Goal: Navigation & Orientation: Find specific page/section

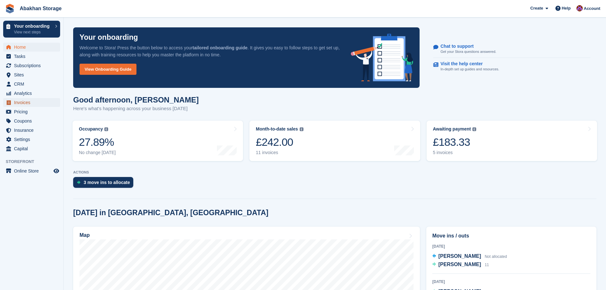
click at [27, 105] on span "Invoices" at bounding box center [33, 102] width 38 height 9
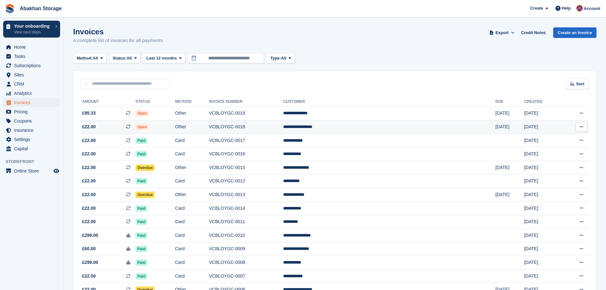
click at [209, 124] on td "Other" at bounding box center [192, 127] width 34 height 14
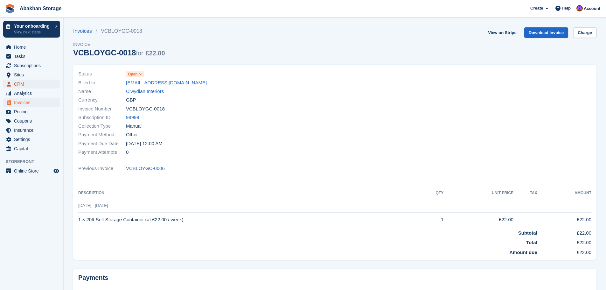
click at [21, 82] on span "CRM" at bounding box center [33, 84] width 38 height 9
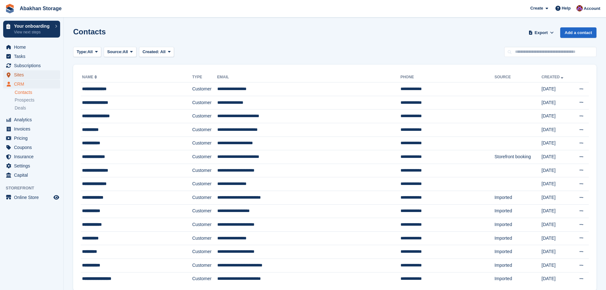
click at [23, 75] on span "Sites" at bounding box center [33, 74] width 38 height 9
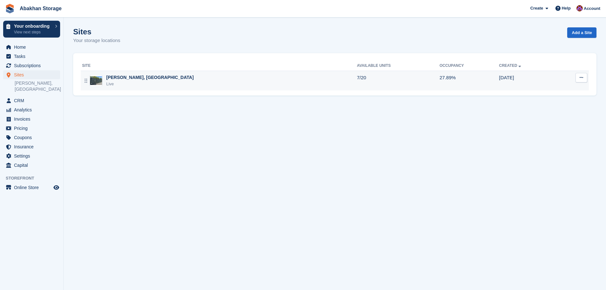
click at [128, 82] on div "Live" at bounding box center [150, 84] width 88 height 6
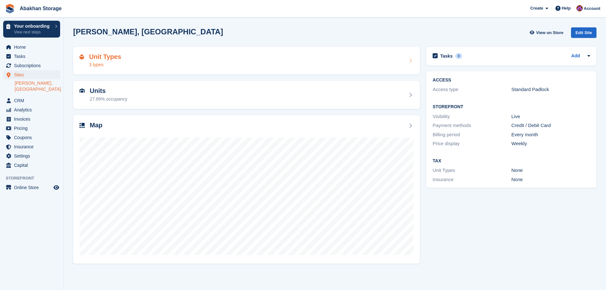
click at [120, 62] on div "Unit Types 3 types" at bounding box center [247, 60] width 334 height 15
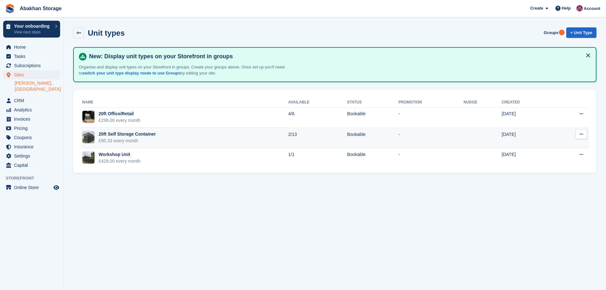
click at [116, 137] on div "20ft Self Storage Container" at bounding box center [127, 134] width 57 height 7
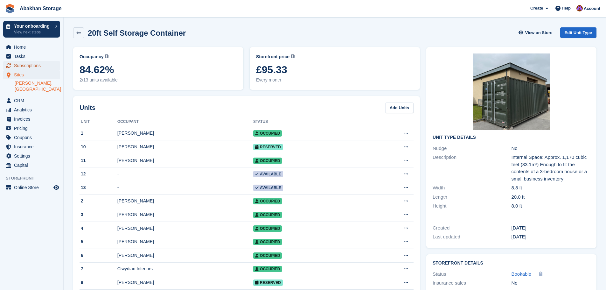
click at [39, 67] on span "Subscriptions" at bounding box center [33, 65] width 38 height 9
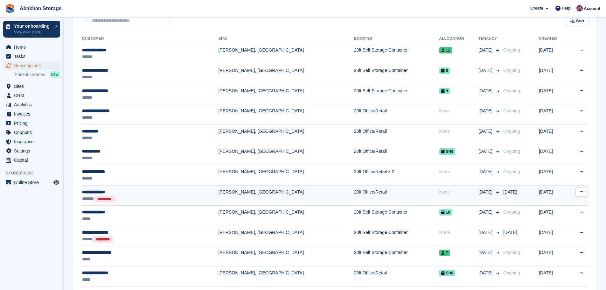
scroll to position [64, 0]
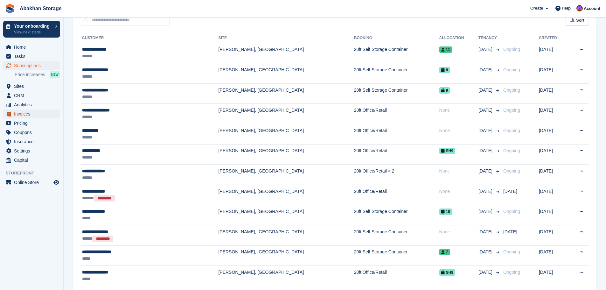
click at [28, 116] on span "Invoices" at bounding box center [33, 113] width 38 height 9
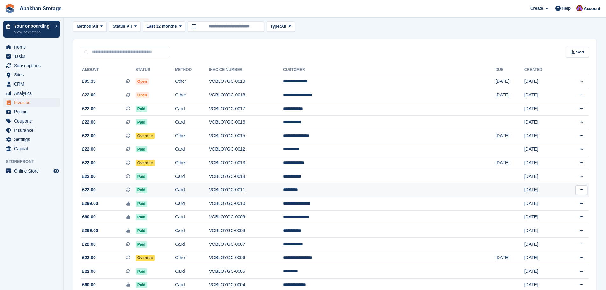
scroll to position [64, 0]
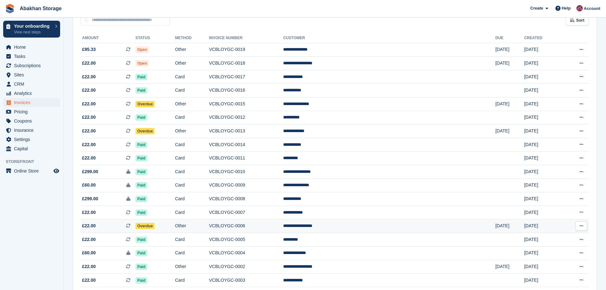
click at [209, 226] on td "Other" at bounding box center [192, 226] width 34 height 14
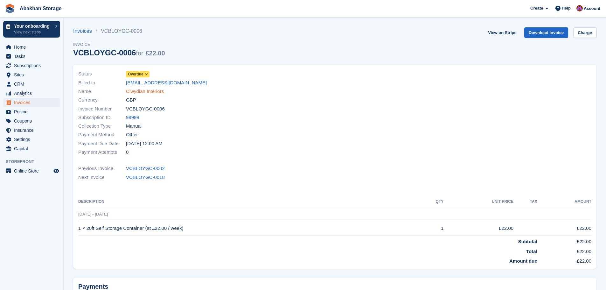
click at [137, 94] on link "Clwydian Interiors" at bounding box center [145, 91] width 38 height 7
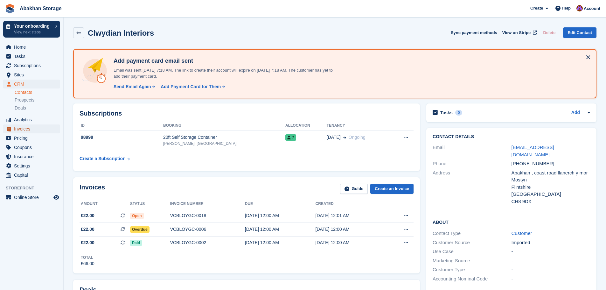
click at [25, 130] on span "Invoices" at bounding box center [33, 128] width 38 height 9
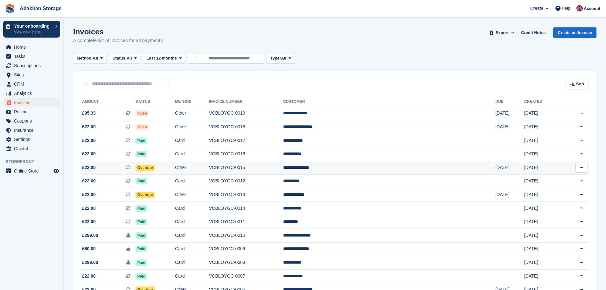
click at [578, 168] on button at bounding box center [582, 168] width 12 height 10
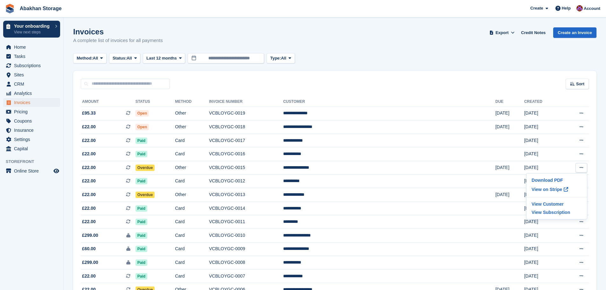
click at [349, 41] on div "Invoices A complete list of invoices for all payments Export Export Invoices Ex…" at bounding box center [334, 39] width 523 height 25
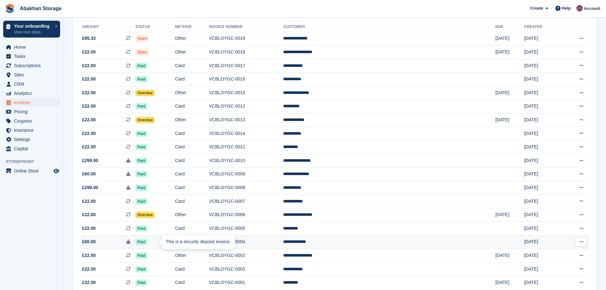
scroll to position [64, 0]
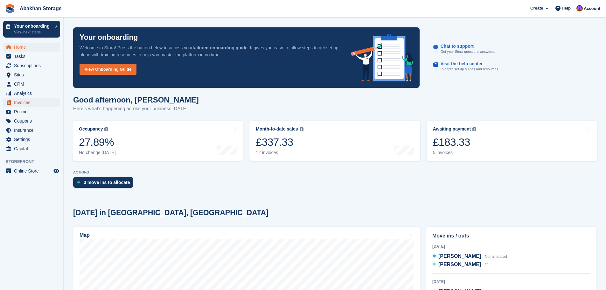
click at [23, 103] on span "Invoices" at bounding box center [33, 102] width 38 height 9
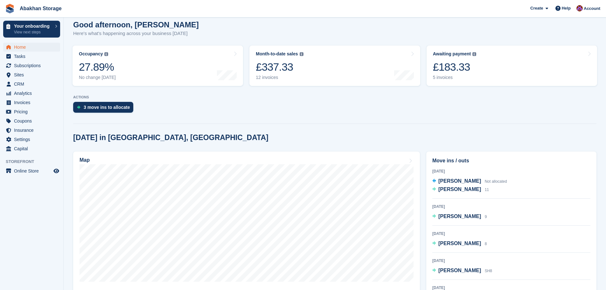
scroll to position [95, 0]
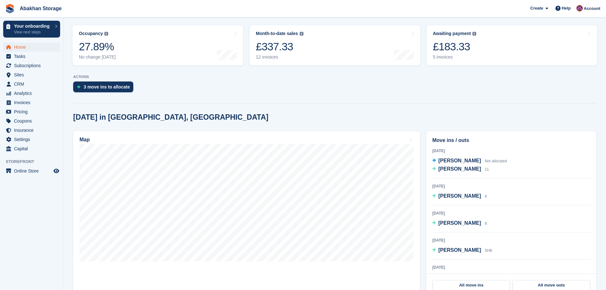
click at [558, 98] on section "Your onboarding Welcome to Stora! Press the button below to access your tailore…" at bounding box center [335, 157] width 543 height 504
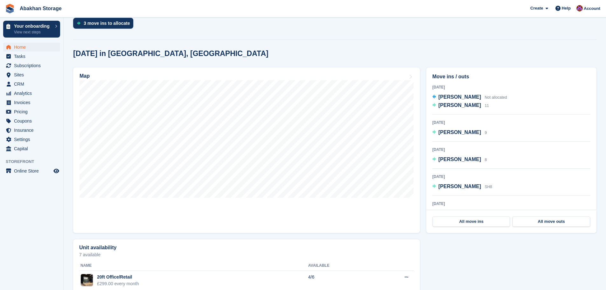
scroll to position [191, 0]
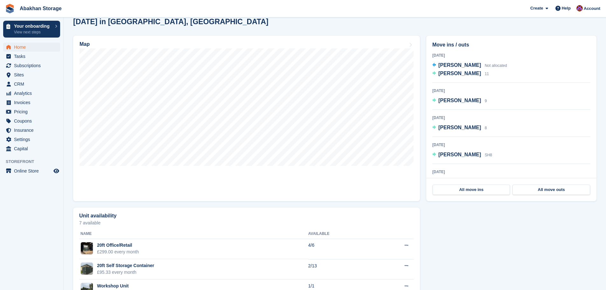
click at [503, 195] on div "All move ins All move outs" at bounding box center [511, 189] width 170 height 23
click at [501, 193] on link "All move ins" at bounding box center [471, 190] width 77 height 10
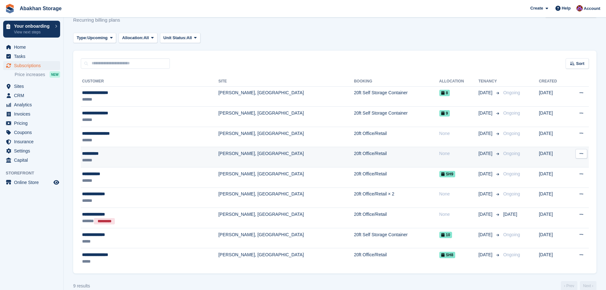
scroll to position [31, 0]
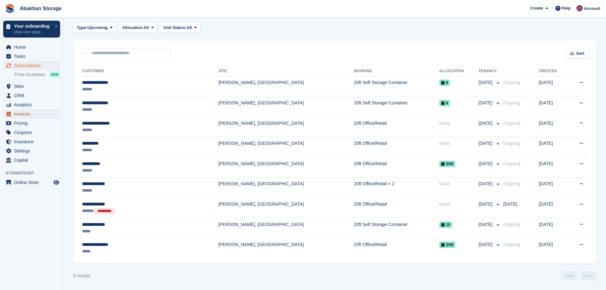
click at [29, 116] on span "Invoices" at bounding box center [33, 113] width 38 height 9
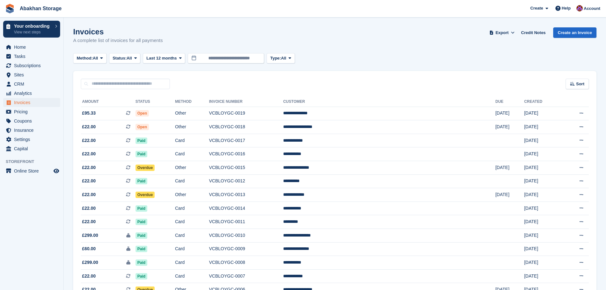
click at [29, 116] on ul "Pricing" at bounding box center [31, 111] width 63 height 9
click at [24, 102] on span "Invoices" at bounding box center [33, 102] width 38 height 9
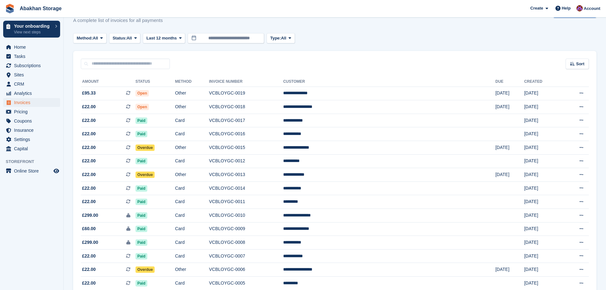
scroll to position [106, 0]
